Goal: Check status: Check status

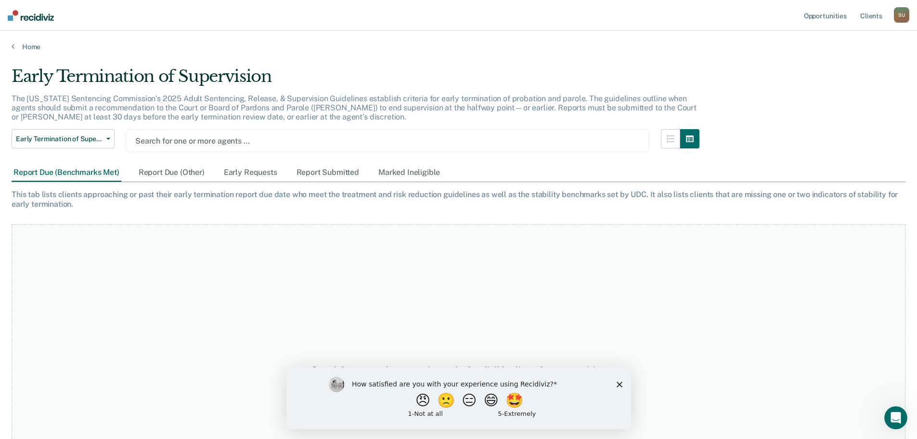
click at [621, 384] on icon "Close survey" at bounding box center [619, 384] width 6 height 6
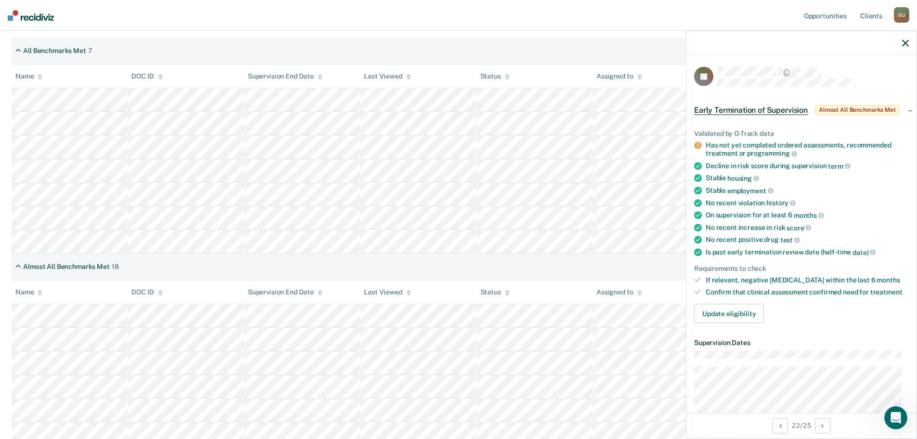
scroll to position [183, 0]
